Goal: Find specific page/section

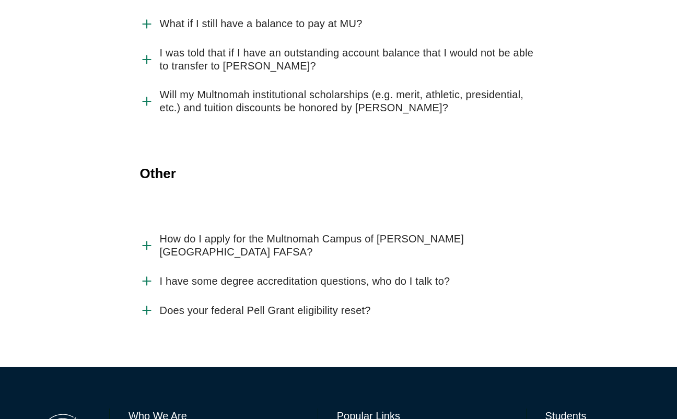
scroll to position [2475, 0]
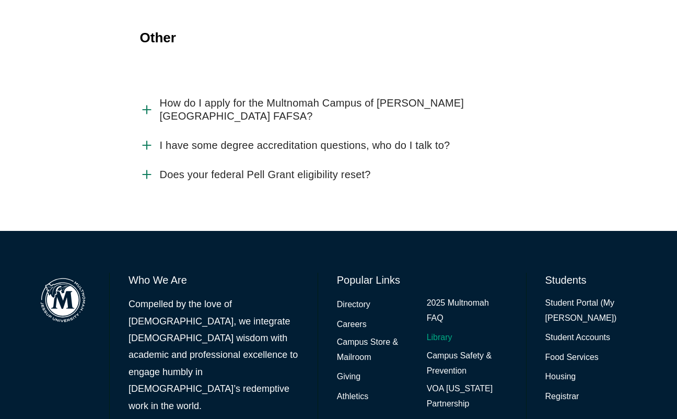
click at [439, 330] on link "Library" at bounding box center [440, 337] width 26 height 15
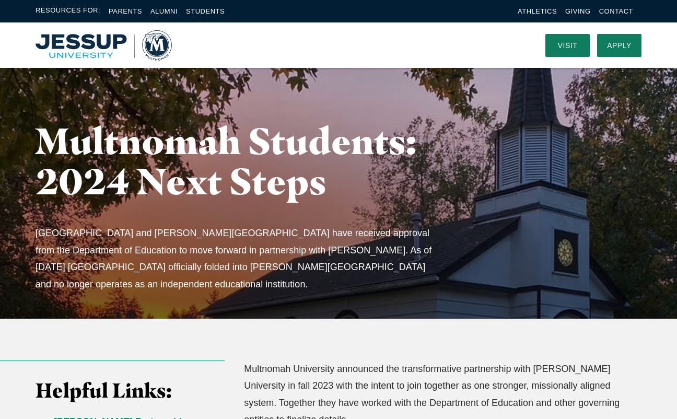
scroll to position [2475, 0]
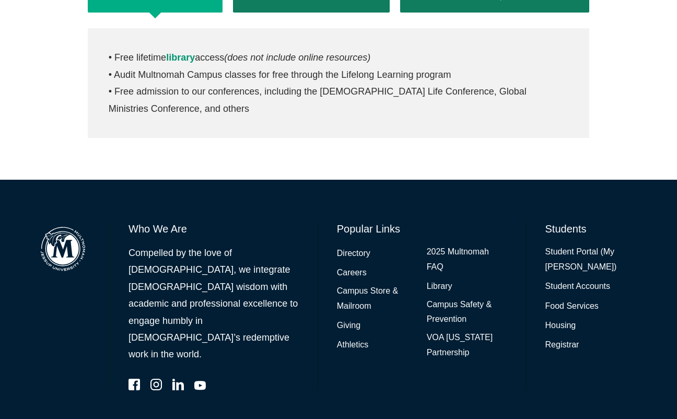
scroll to position [568, 0]
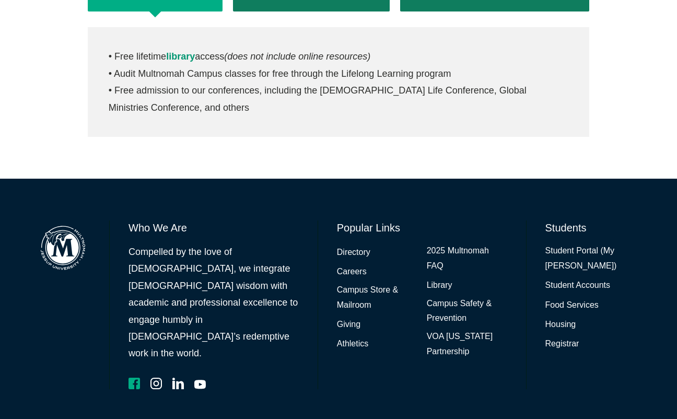
click at [132, 378] on icon "Facebook" at bounding box center [134, 383] width 11 height 11
